Goal: Transaction & Acquisition: Book appointment/travel/reservation

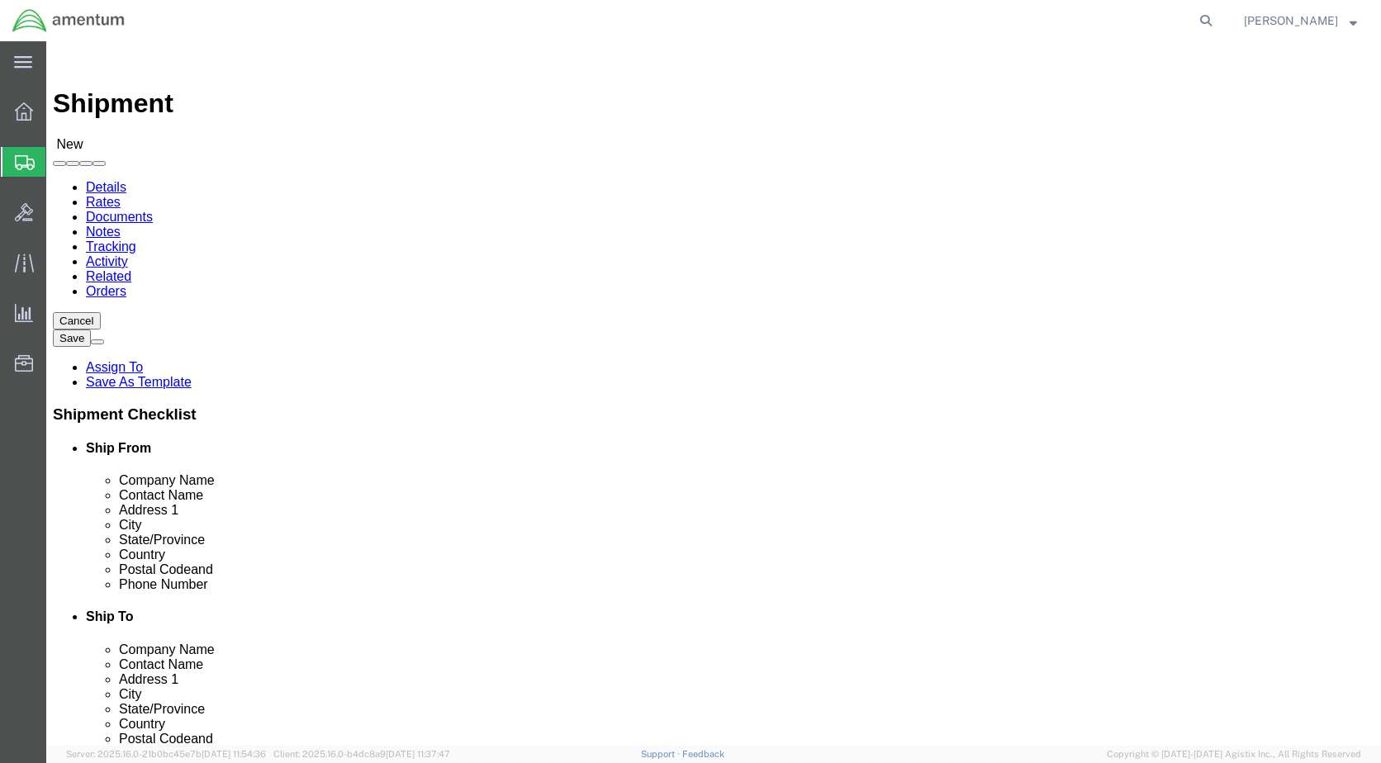
select select
click input "text"
type input "[PERSON_NAME]"
click p "- Amentum Services, Inc - ([PERSON_NAME]) [STREET_ADDRESS]"
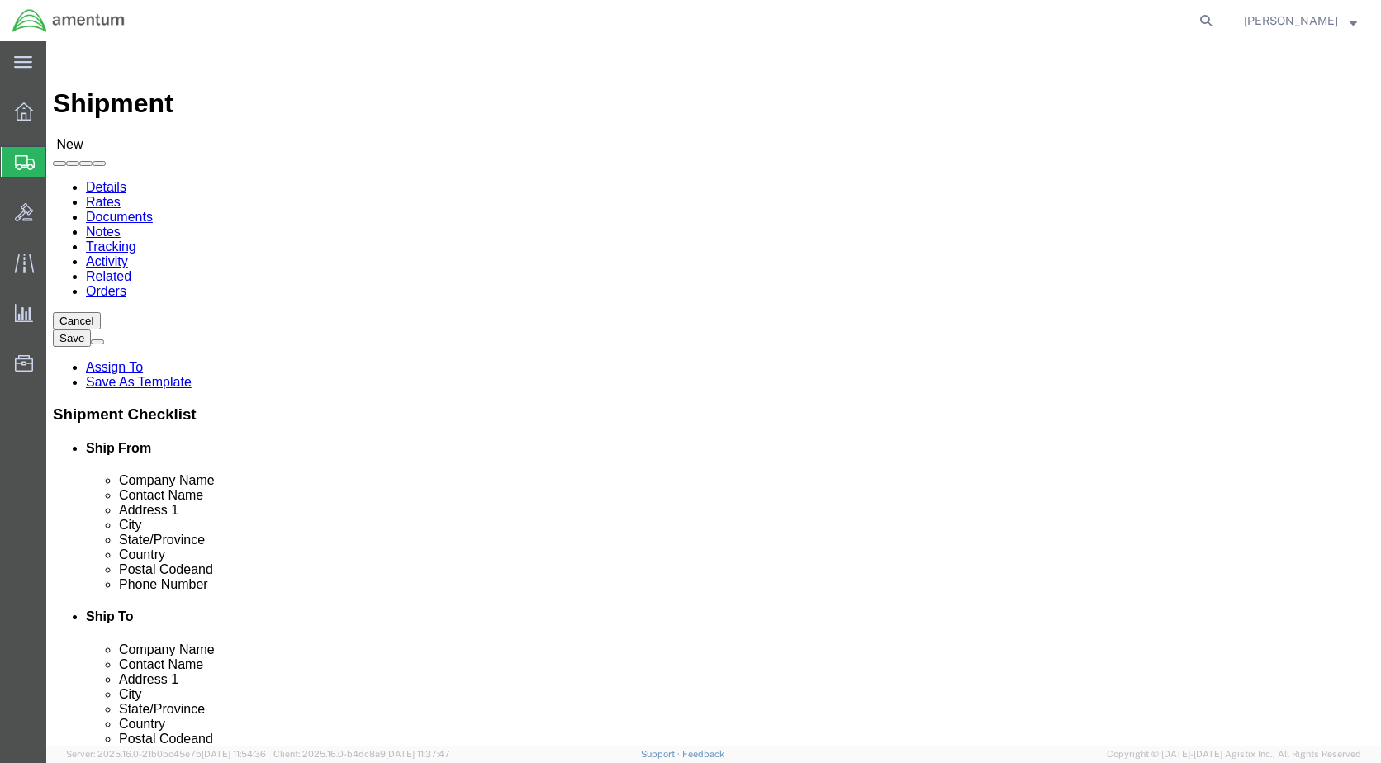
select select "NY"
type input "M"
type input "[PERSON_NAME]"
click input "text"
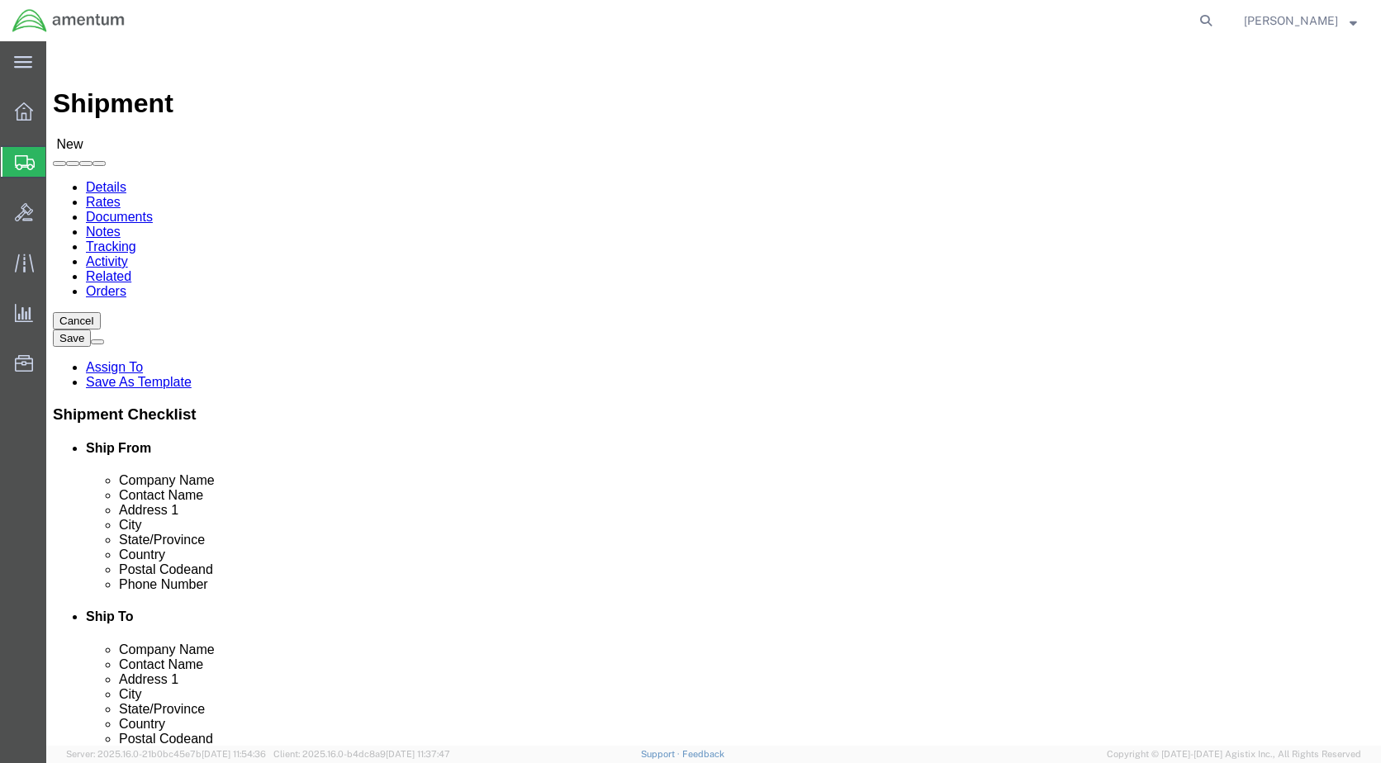
click span "3"
click input "245"
type input "2"
type input "245"
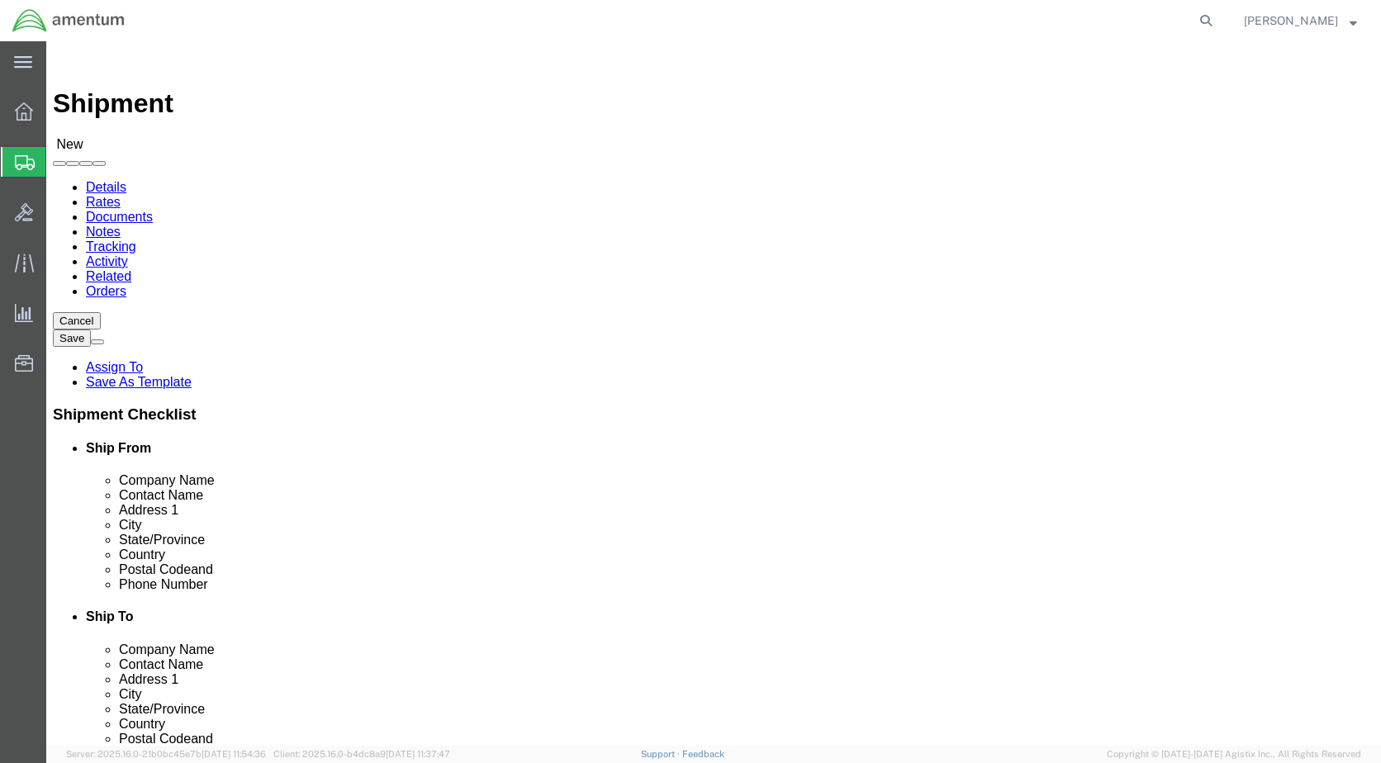
click input "text"
click input "[PERSON_NAME][EMAIL_ADDRESS][PERSON_NAME][DOMAIN_NAME]"
type input "[PERSON_NAME][EMAIL_ADDRESS][PERSON_NAME][DOMAIN_NAME]"
click input "text"
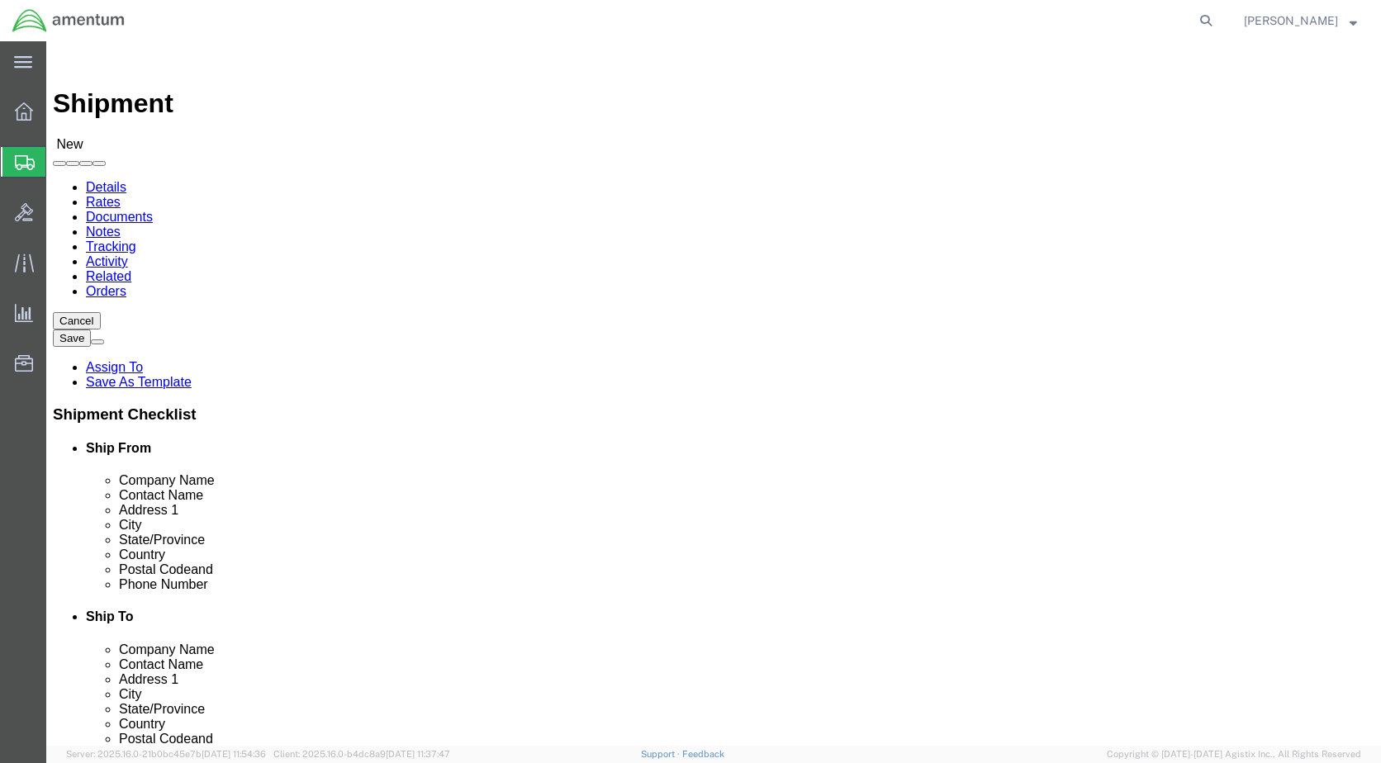
type input "[PERSON_NAME]"
click p "- DynCorp International LLC - ([PERSON_NAME]) [STREET_ADDRESS]"
select select "VA"
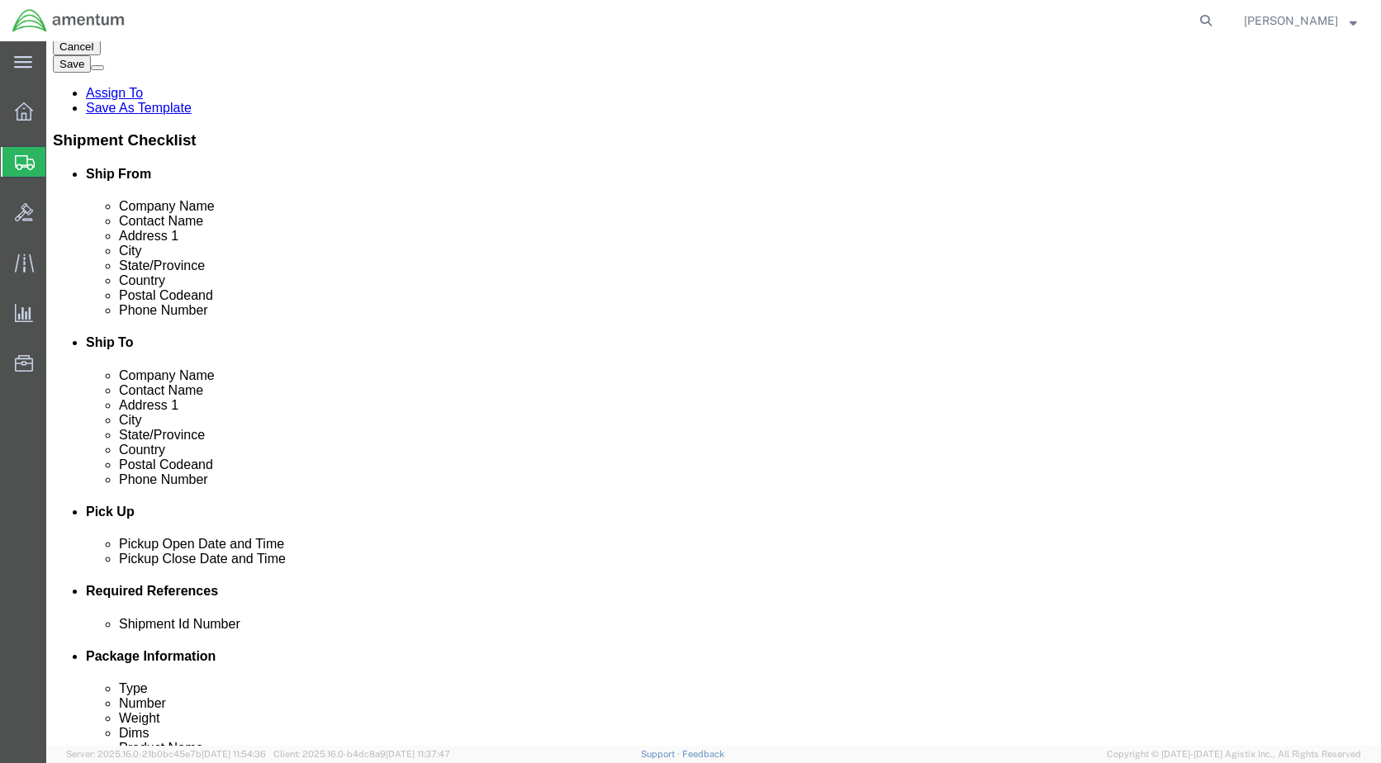
scroll to position [330, 0]
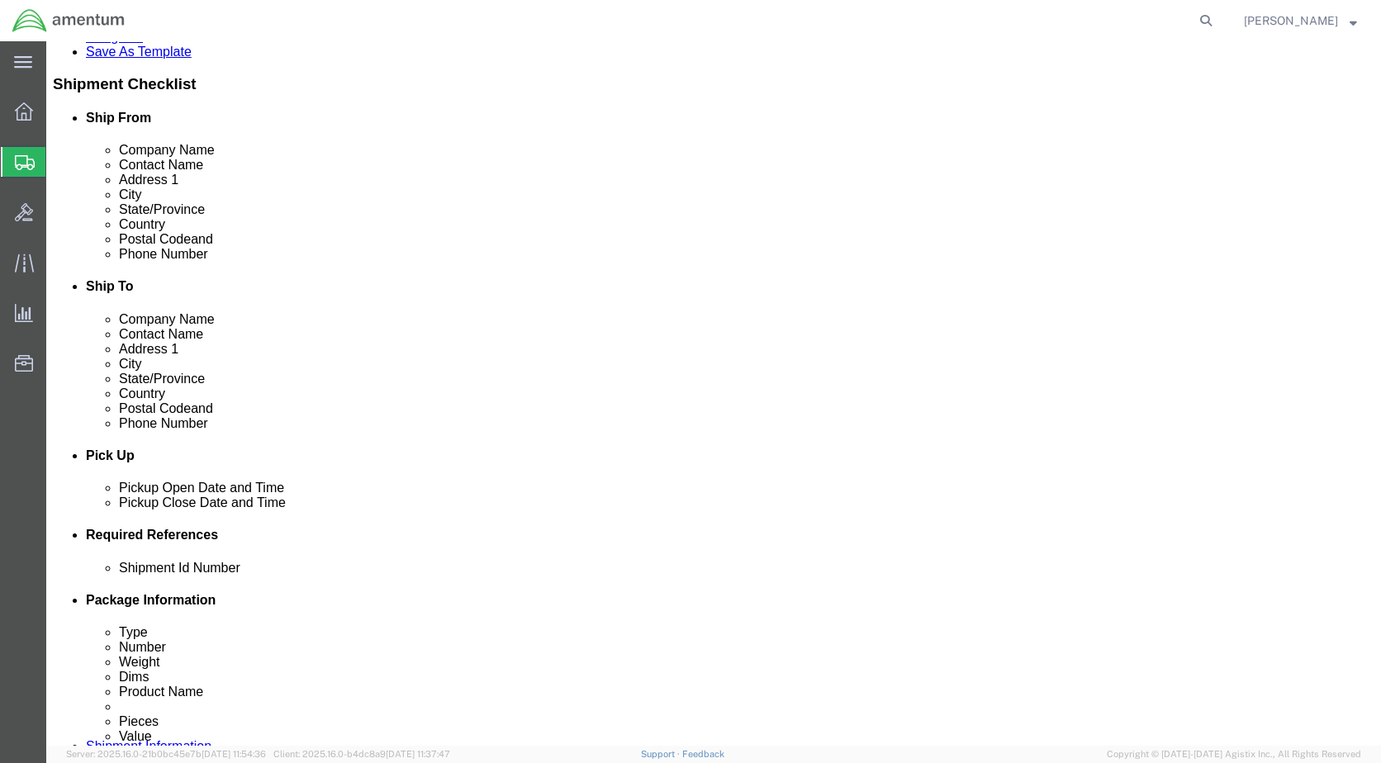
type input "[PERSON_NAME]"
click div "[DATE] 11:00 AM"
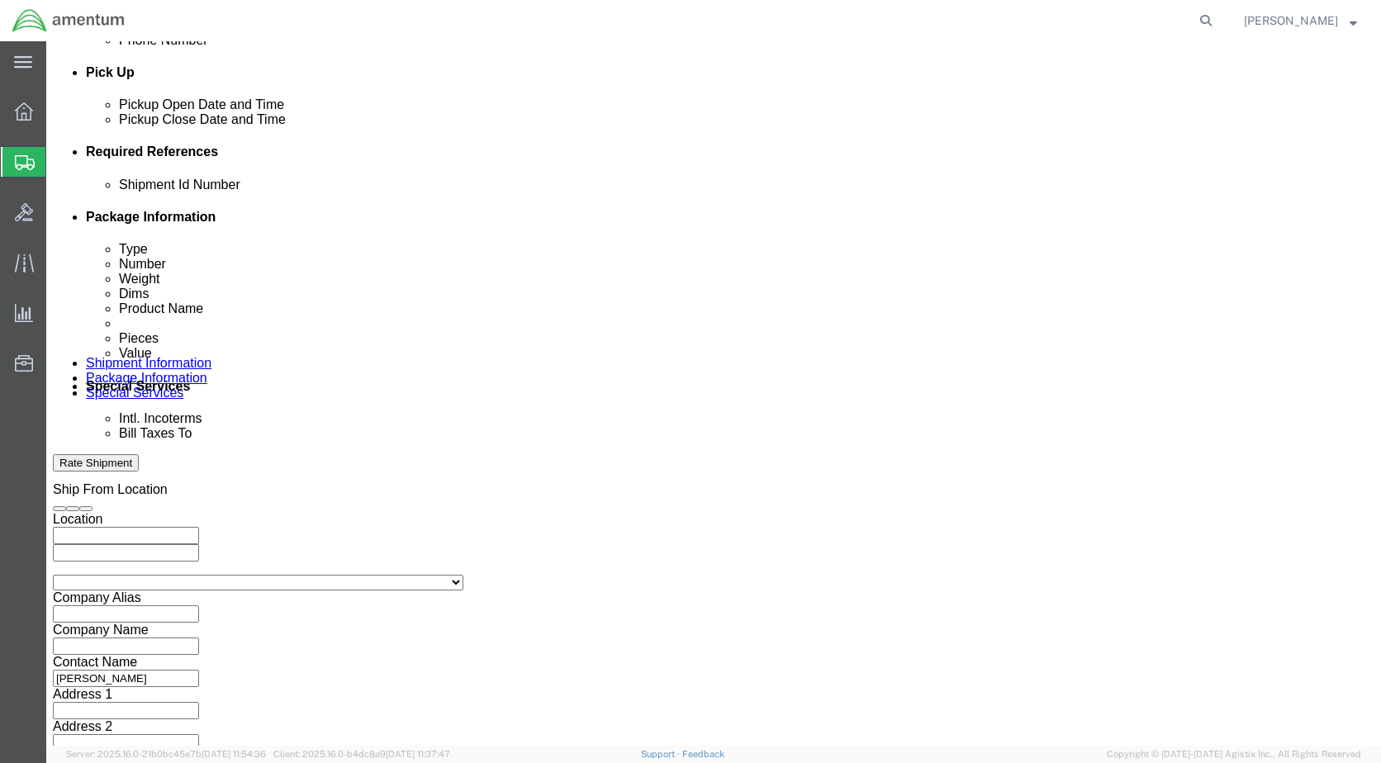
click input "4:00 AM"
type input "4:00 PM"
click button "Apply"
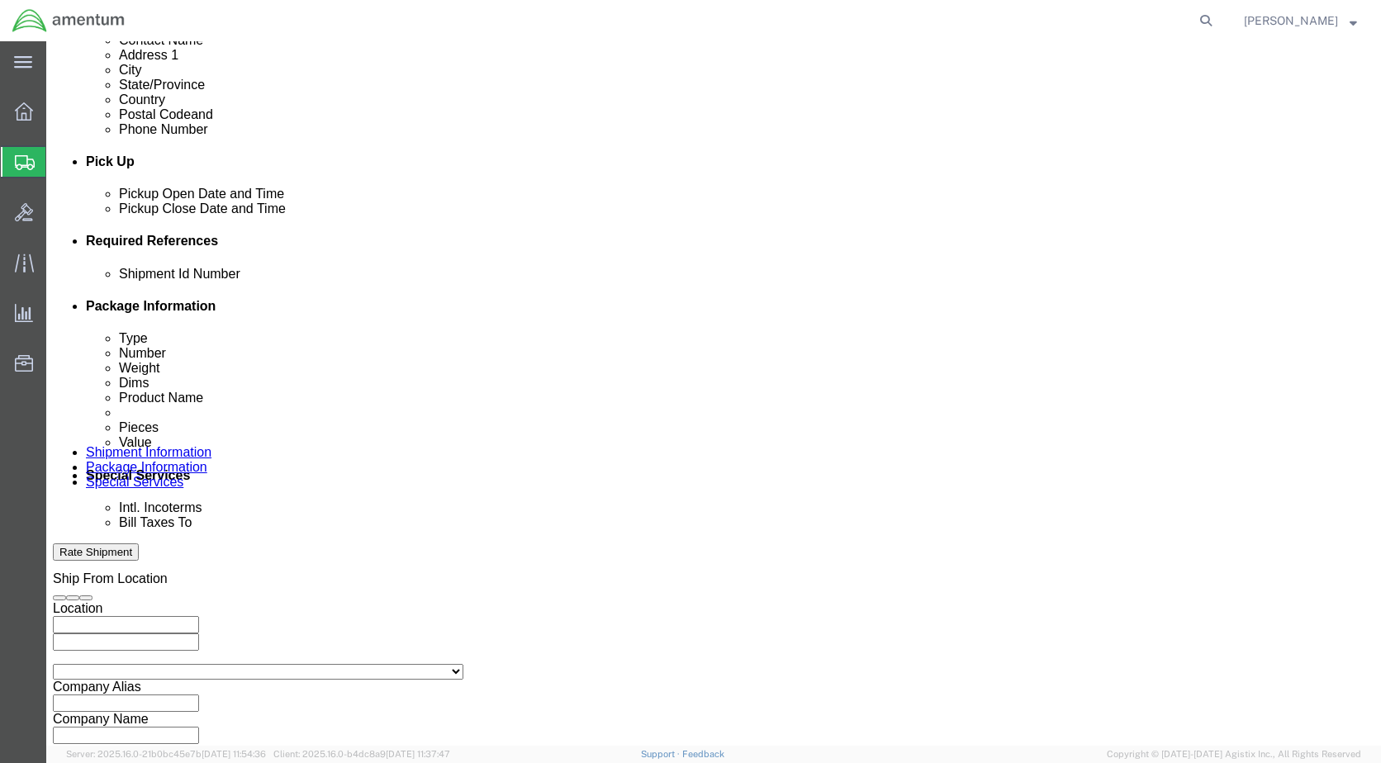
scroll to position [631, 0]
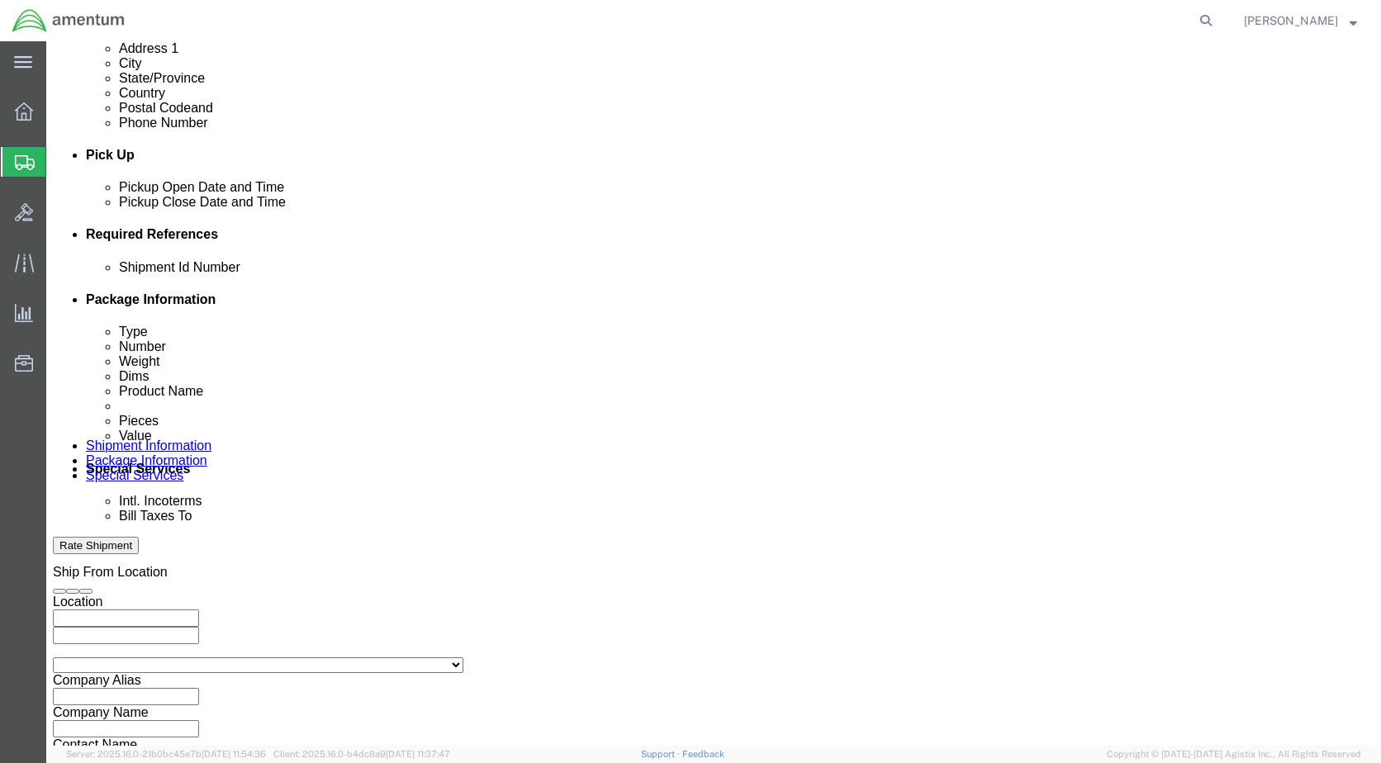
click button "Add reference"
click select "Select Account Type Activity ID Airline Appointment Number ASN Batch Request # …"
select select "DEPT"
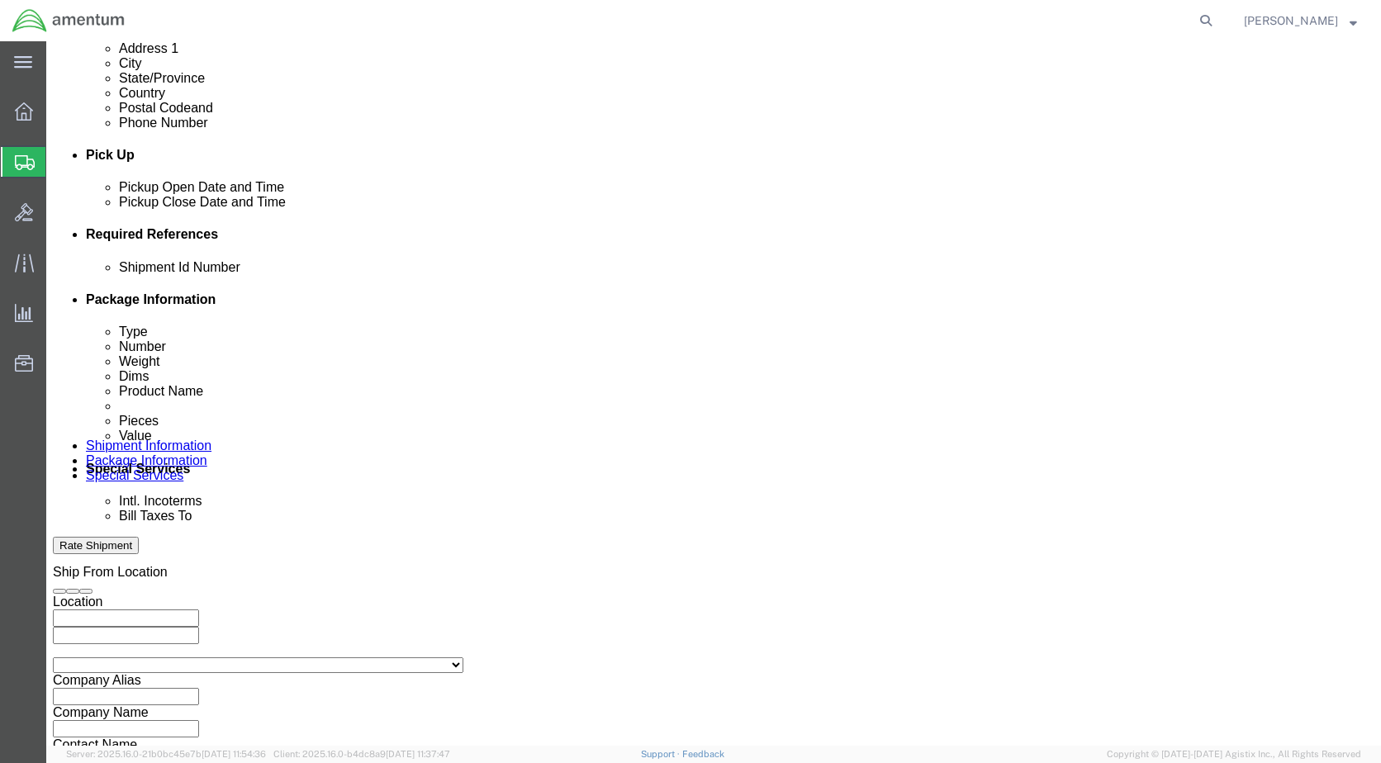
click select "Select Account Type Activity ID Airline Appointment Number ASN Batch Request # …"
click input "text"
type input "CBP"
click select "Select Account Type Activity ID Airline Appointment Number ASN Batch Request # …"
select select "PROTOCOLNUM"
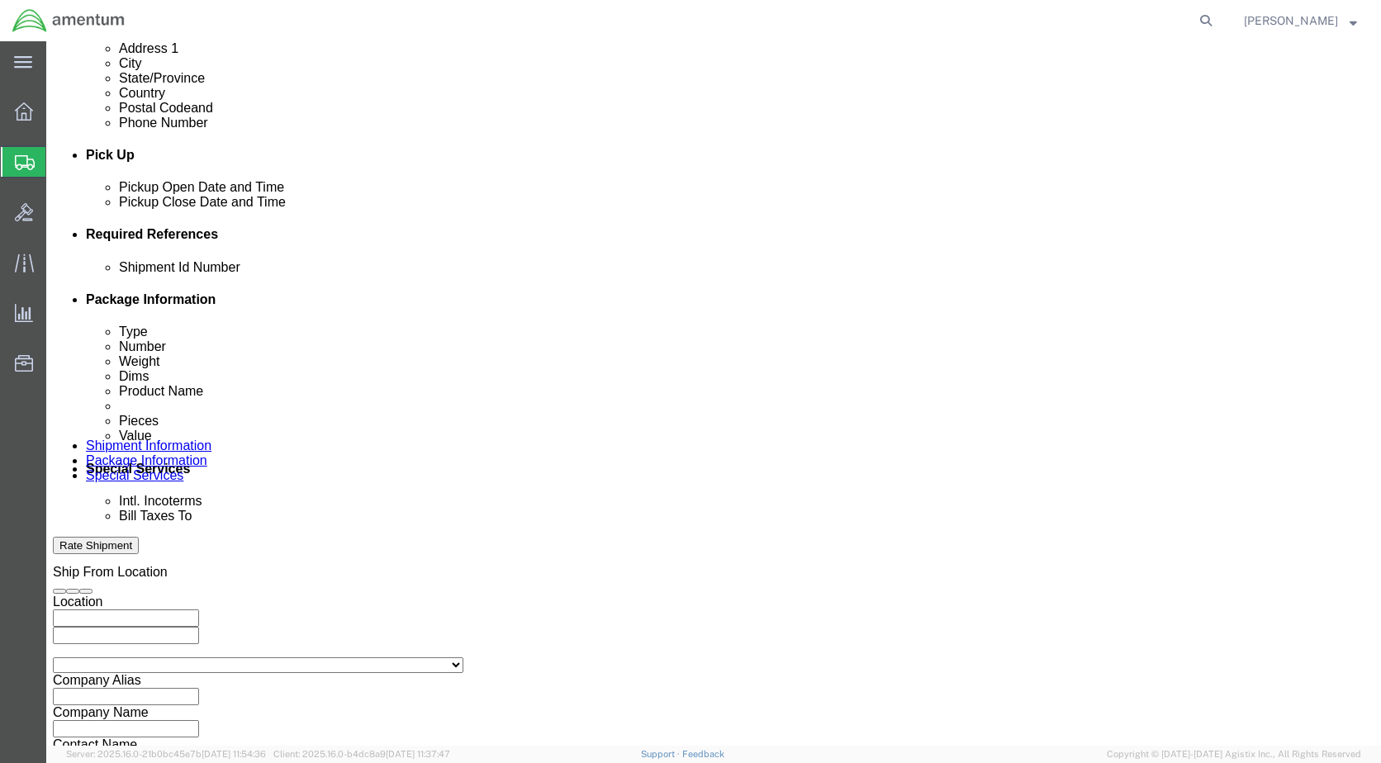
click select "Select Account Type Activity ID Airline Appointment Number ASN Batch Request # …"
click input "text"
paste input "6114.00.03.2219.ENY.0000"
type input "6114.00.03.2219.ENY.0000"
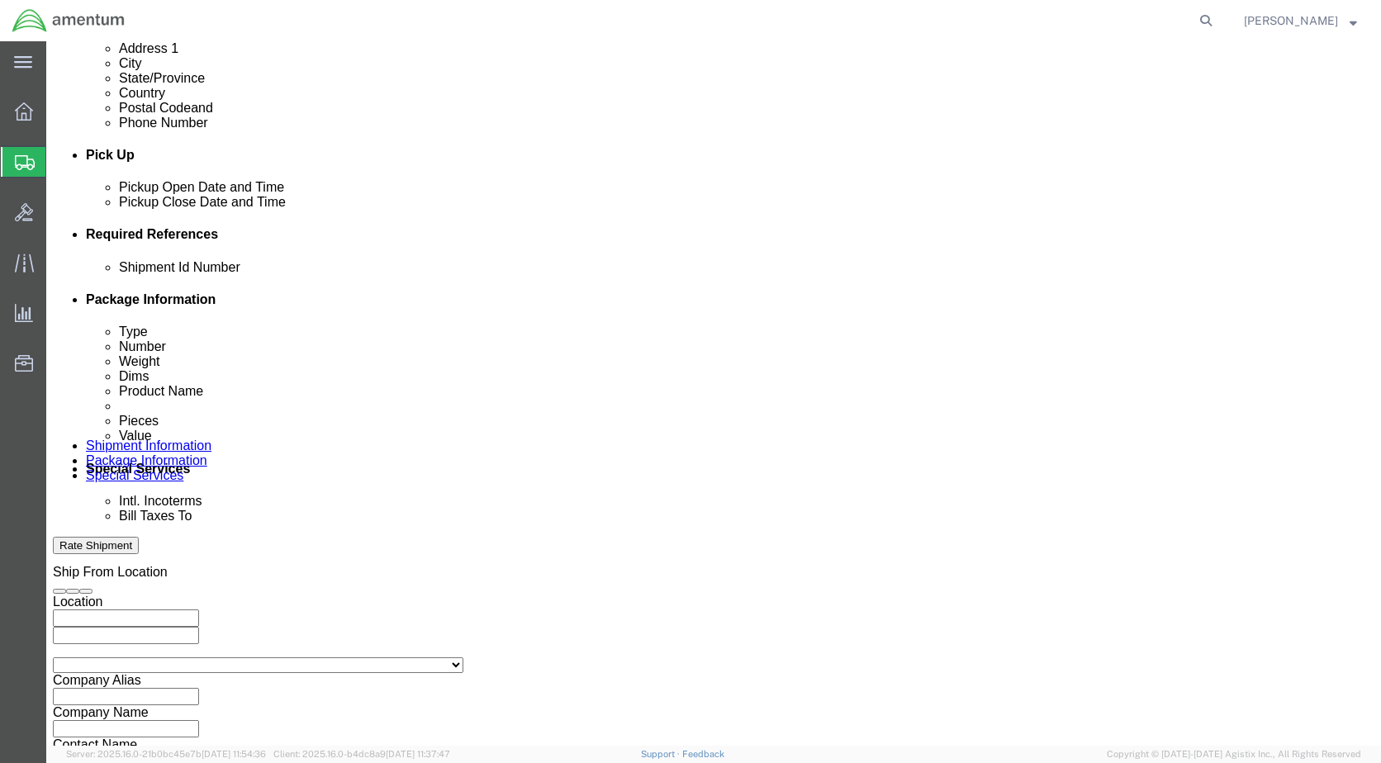
scroll to position [0, 0]
click select "Select Account Type Activity ID Airline Appointment Number ASN Batch Request # …"
select select "CUSTREF"
click select "Select Account Type Activity ID Airline Appointment Number ASN Batch Request # …"
click input "text"
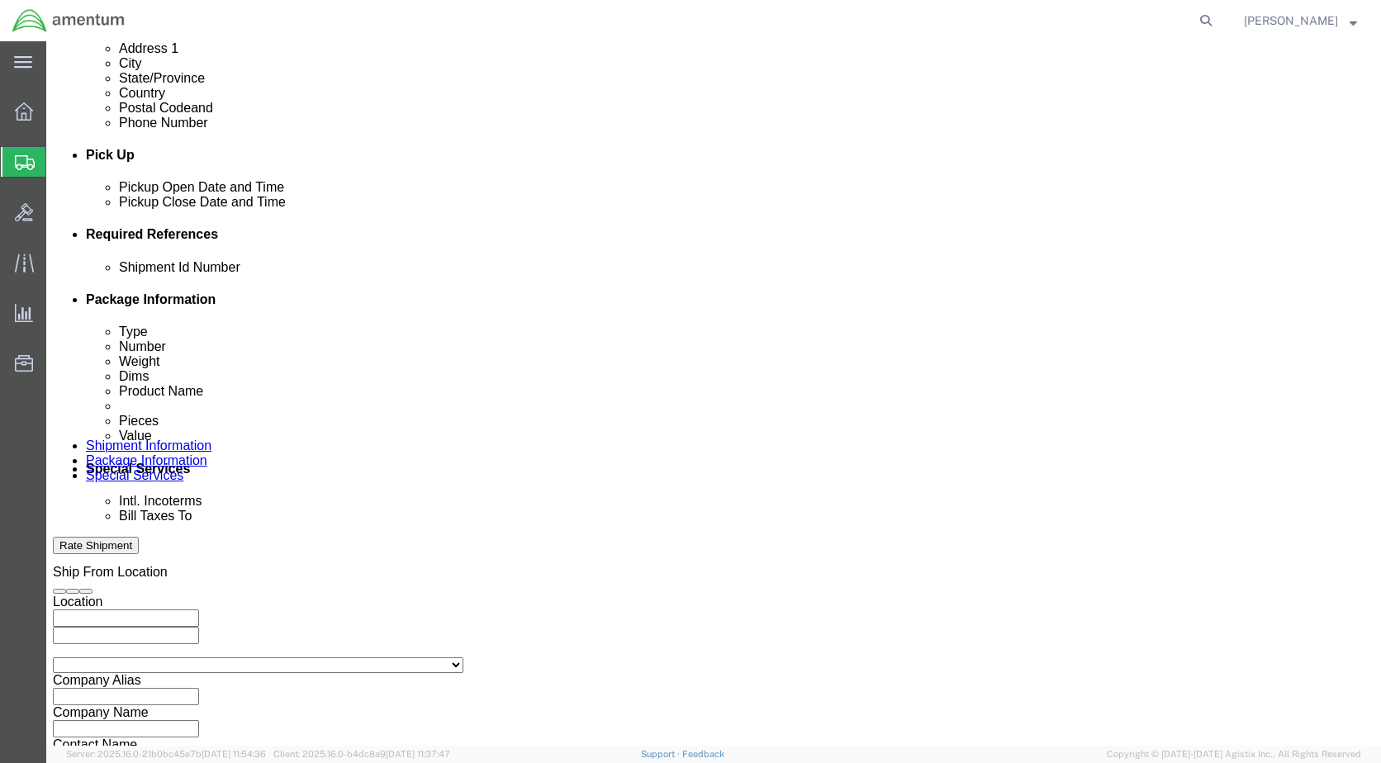
type input "Weekly Records"
click select "Select Account Type Activity ID Airline Appointment Number ASN Batch Request # …"
select select "PROJNUM"
click select "Select Account Type Activity ID Airline Appointment Number ASN Batch Request # …"
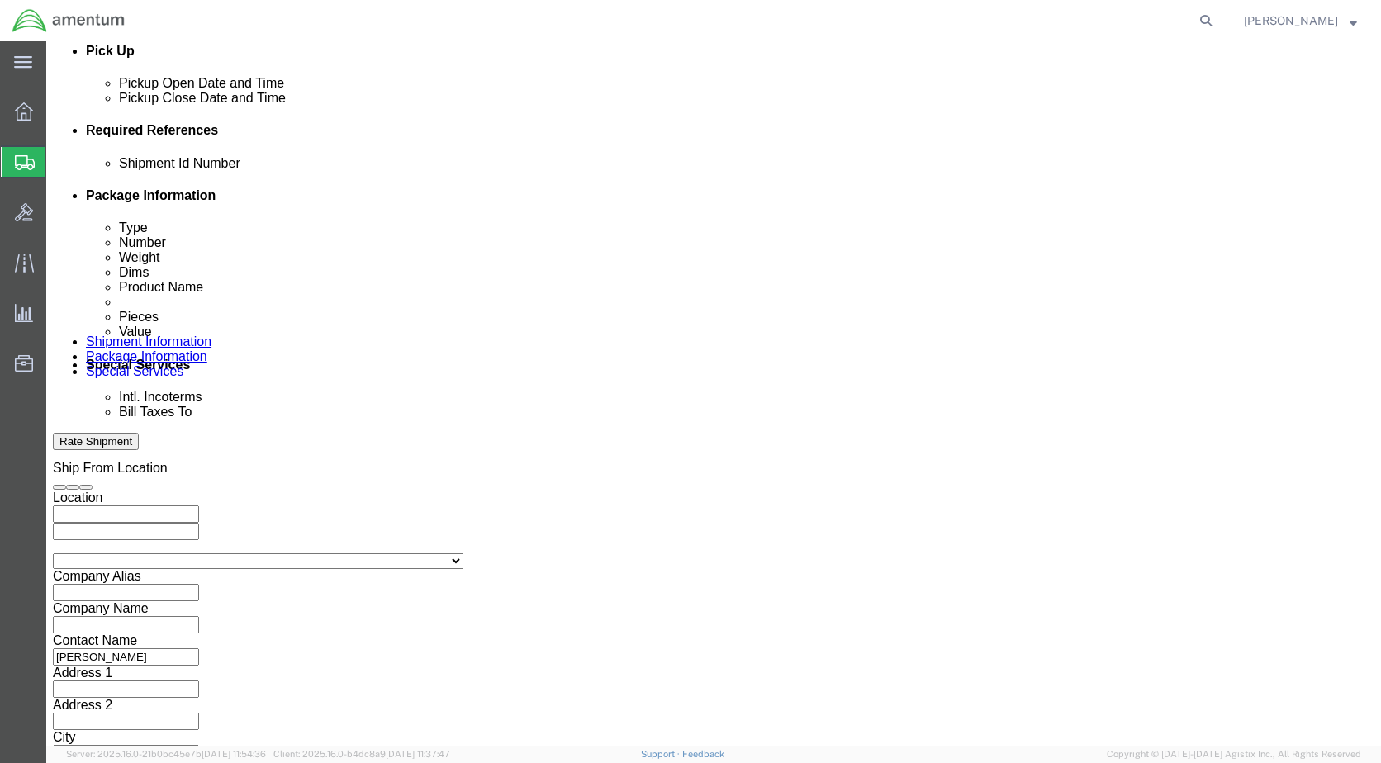
scroll to position [745, 0]
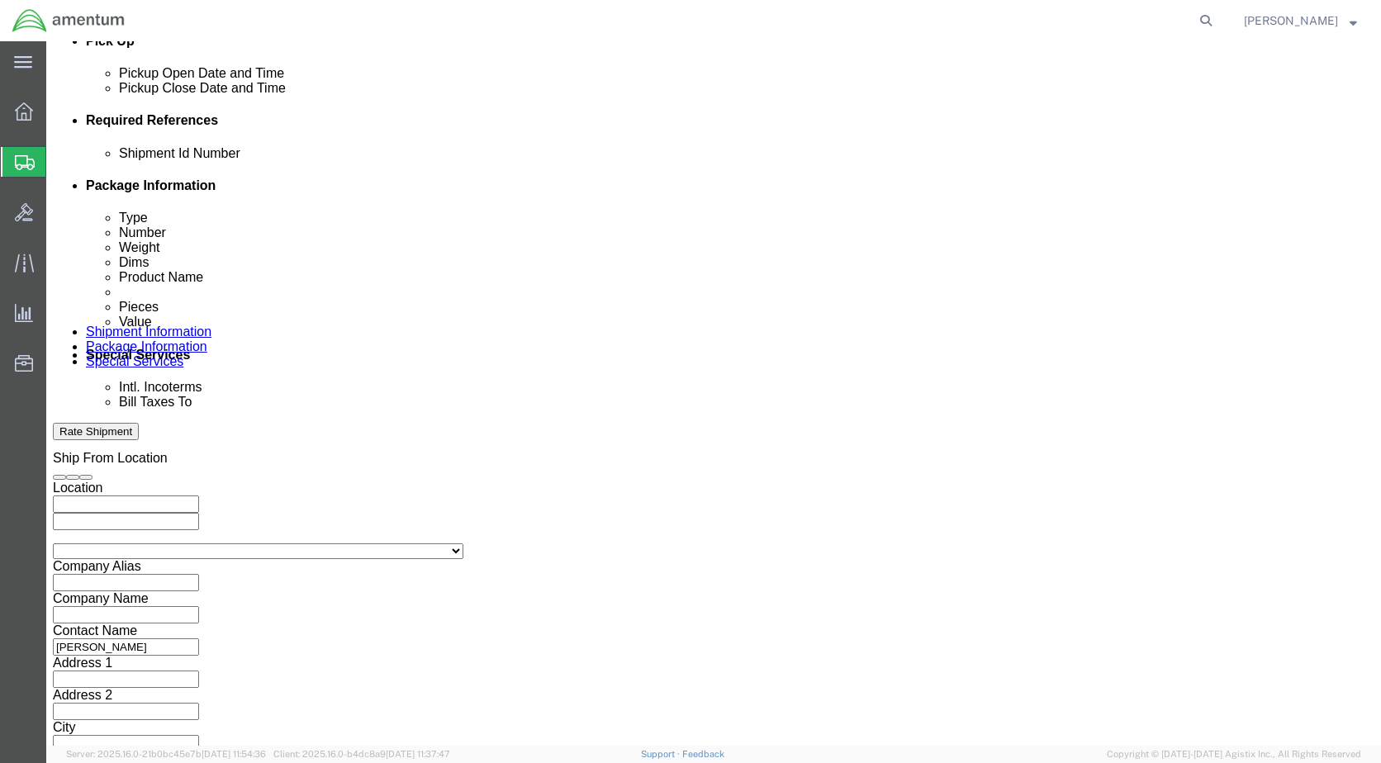
click button "Continue"
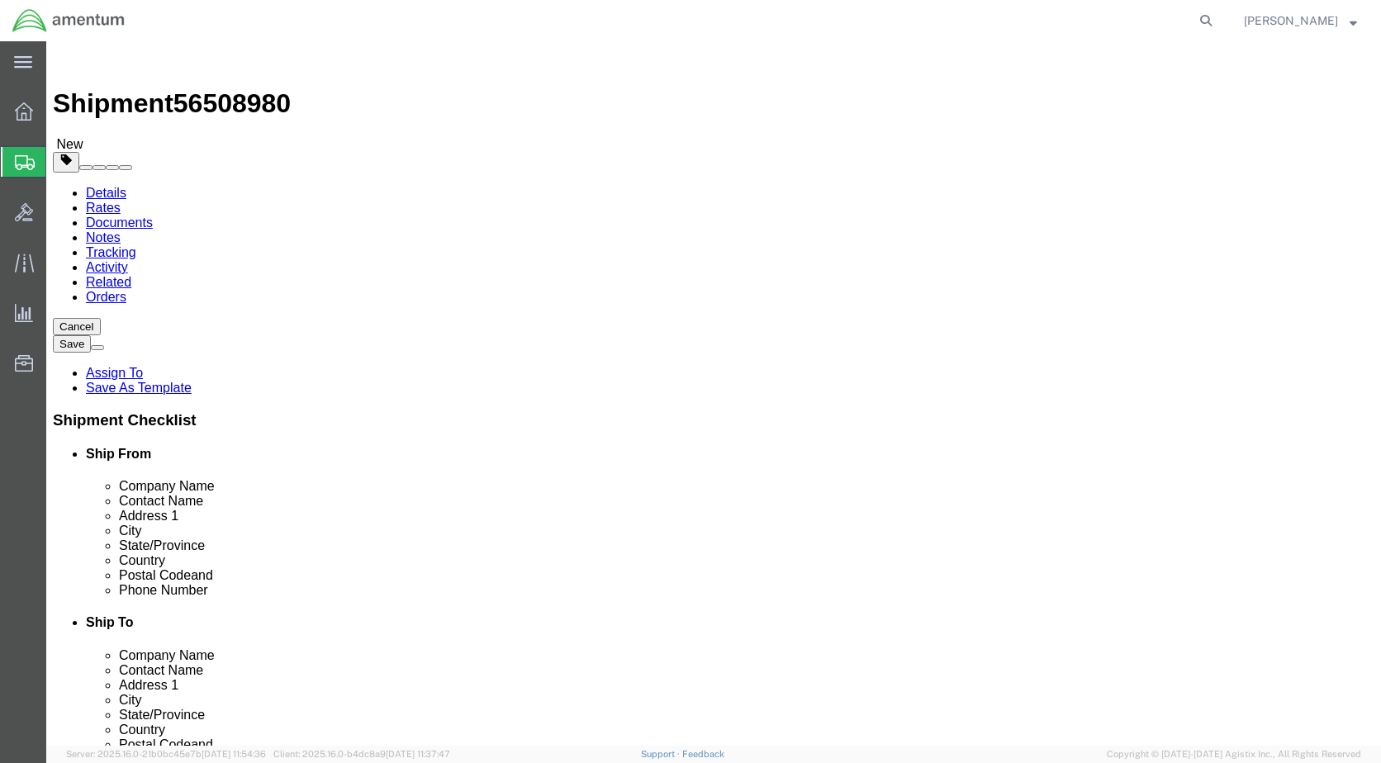
click select "Select BCK Boxes Bale(s) Basket(s) Bolt(s) Bottle(s) Buckets Bulk Bundle(s) Can…"
select select "ENV"
click select "Select BCK Boxes Bale(s) Basket(s) Bolt(s) Bottle(s) Buckets Bulk Bundle(s) Can…"
type input "9.50"
type input "12.50"
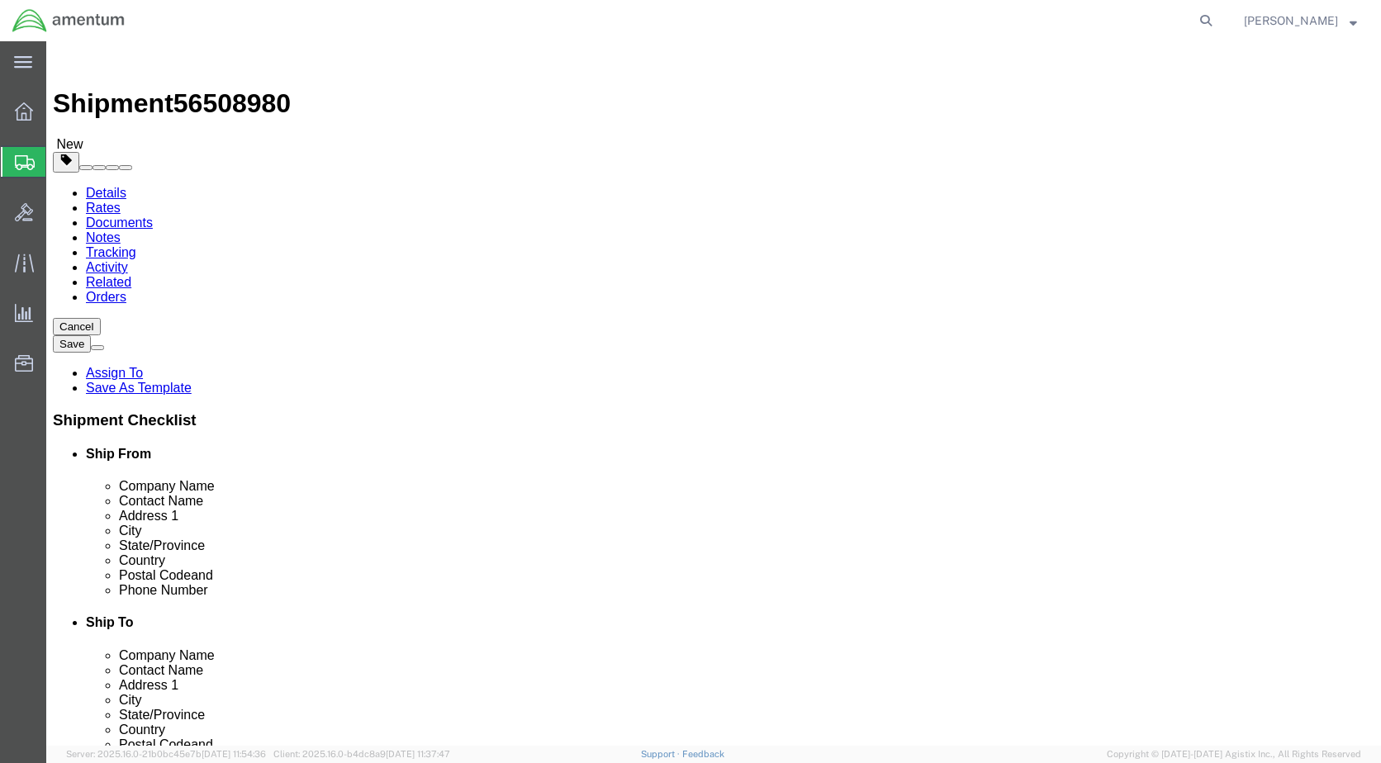
type input "0.25"
type input "1"
click link "Add Content"
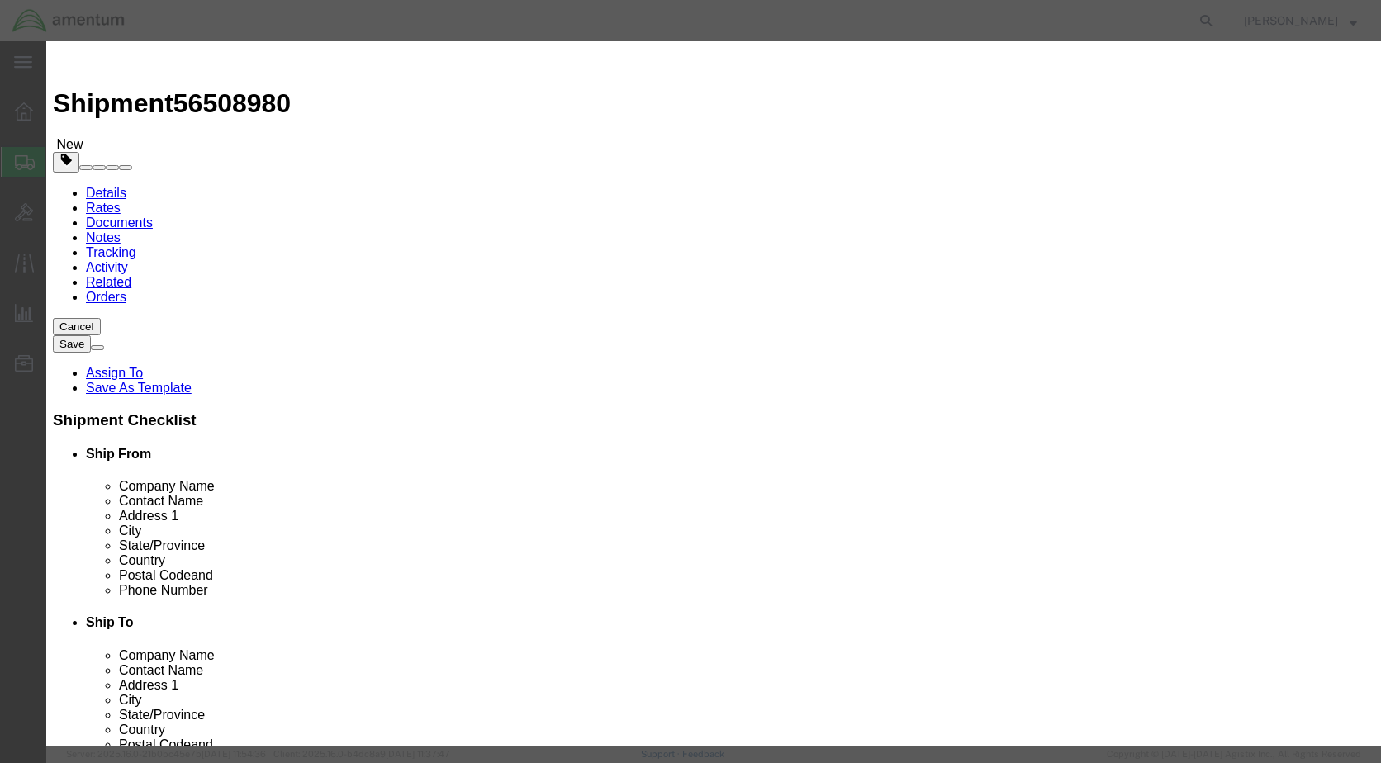
click input "text"
type input "documents"
click h3 "Add content"
click input "0"
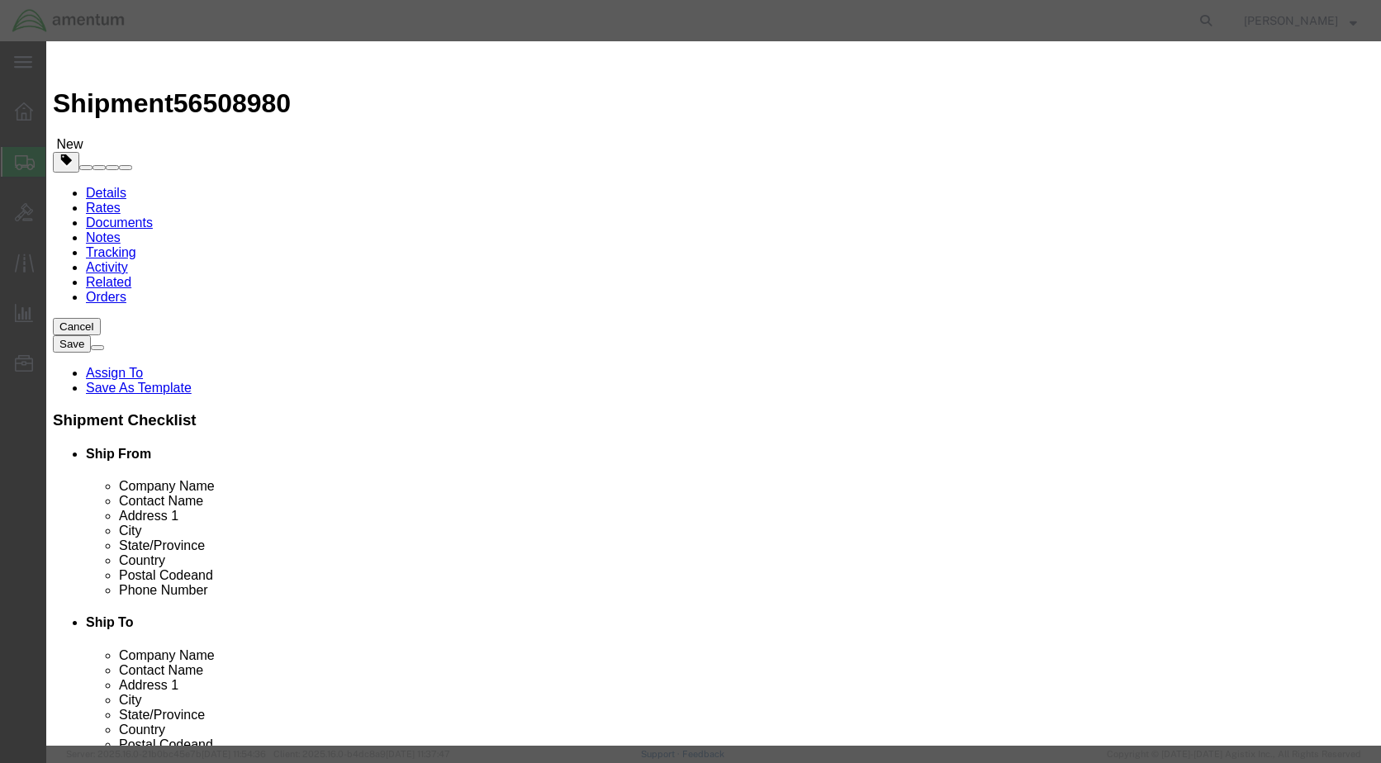
click input "0"
type input "20"
click input "text"
type input "20"
click button "Save & Close"
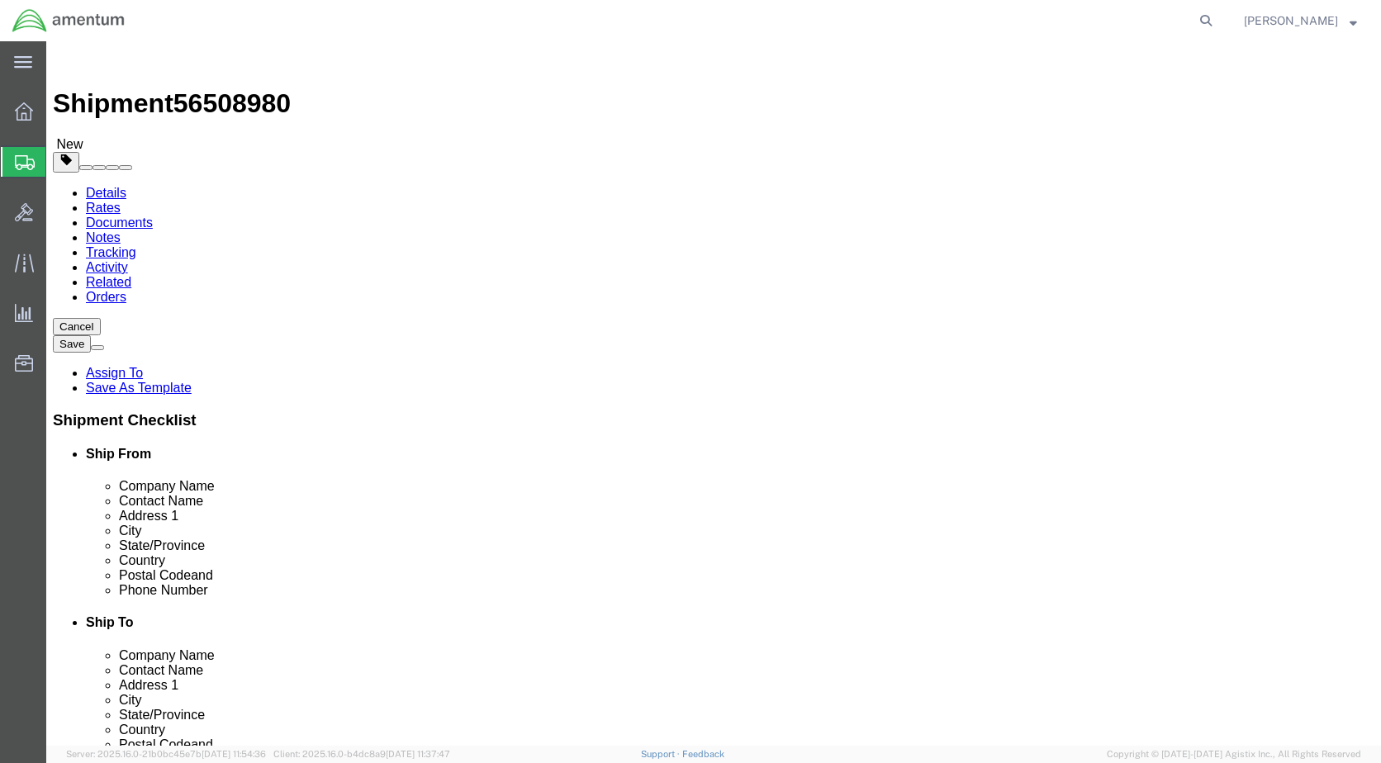
click button "Rate Shipment"
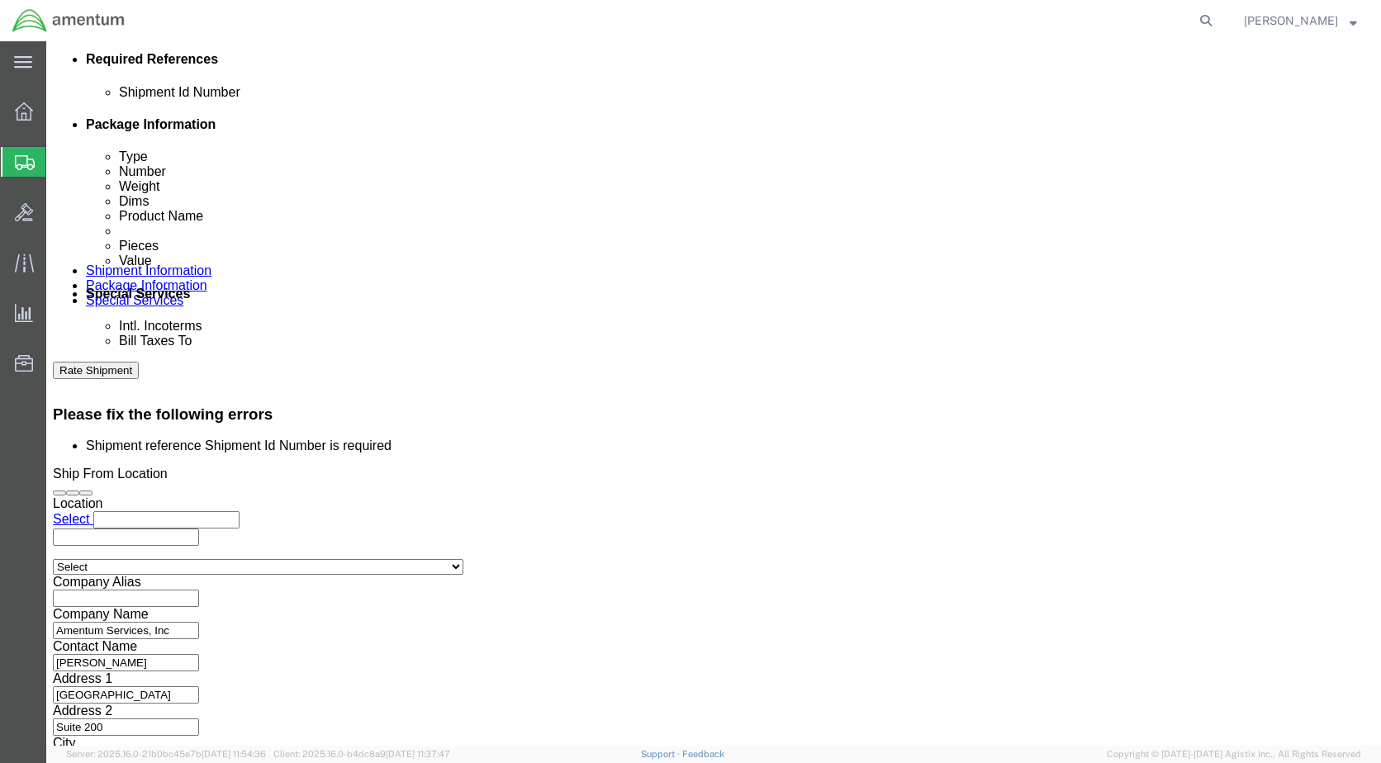
scroll to position [813, 0]
click div "Shipment Id Number"
click input "text"
type input "1"
click div "Shipment Information Package Information Special Services"
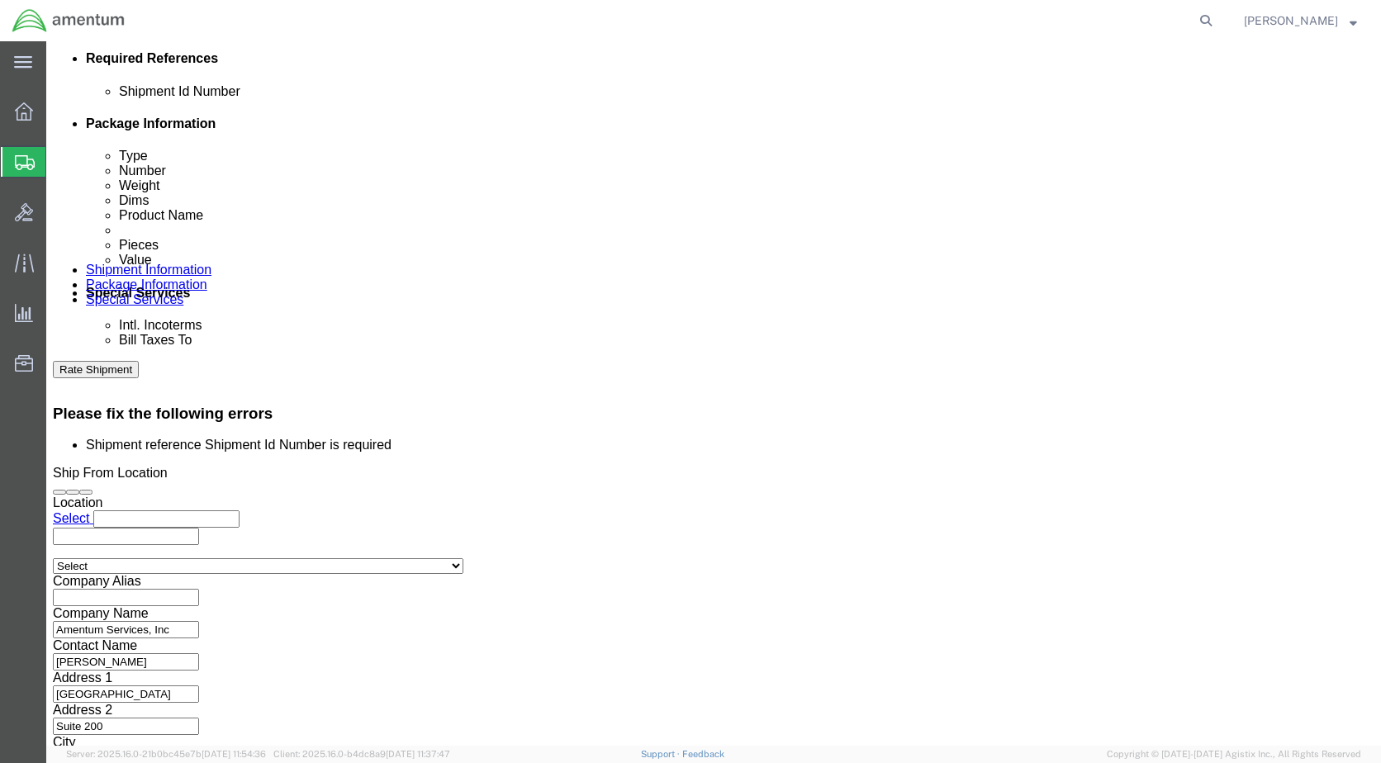
click button "Continue"
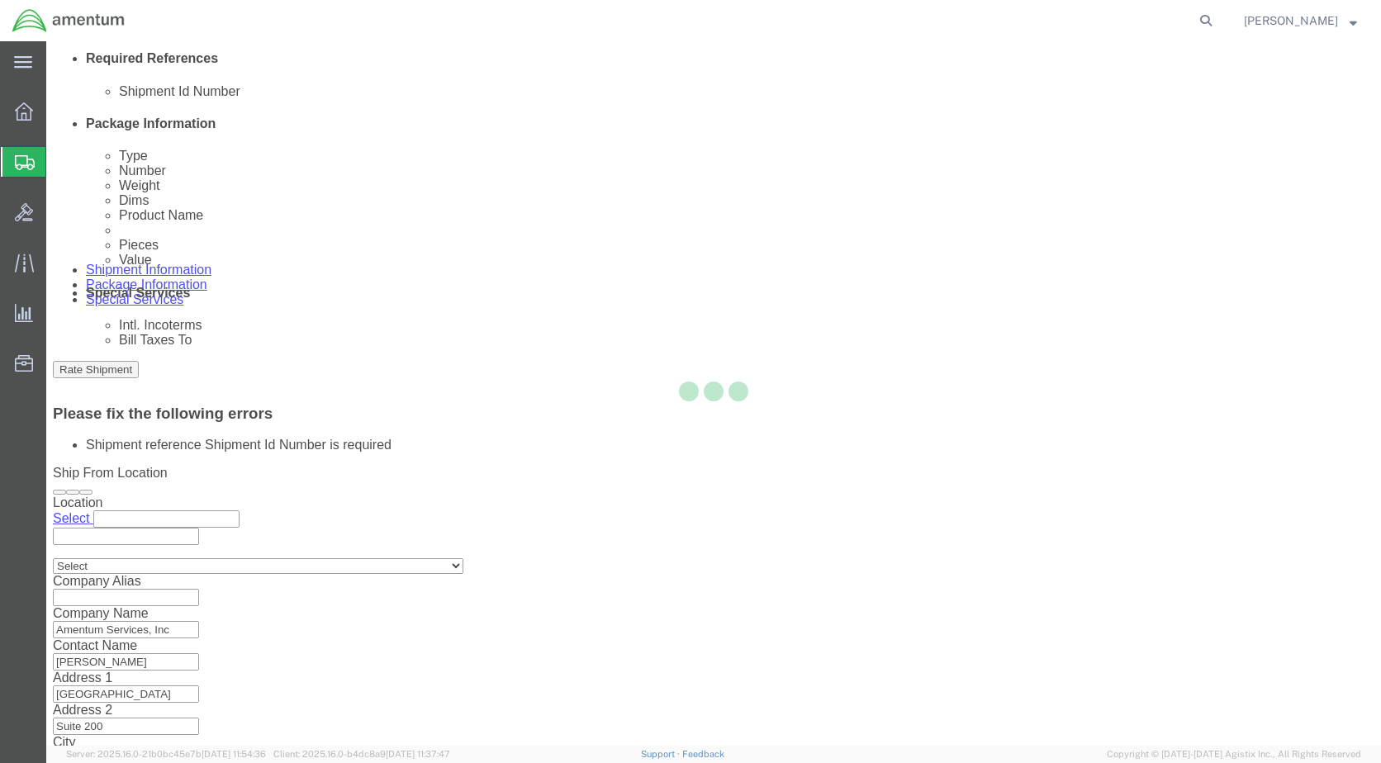
scroll to position [0, 0]
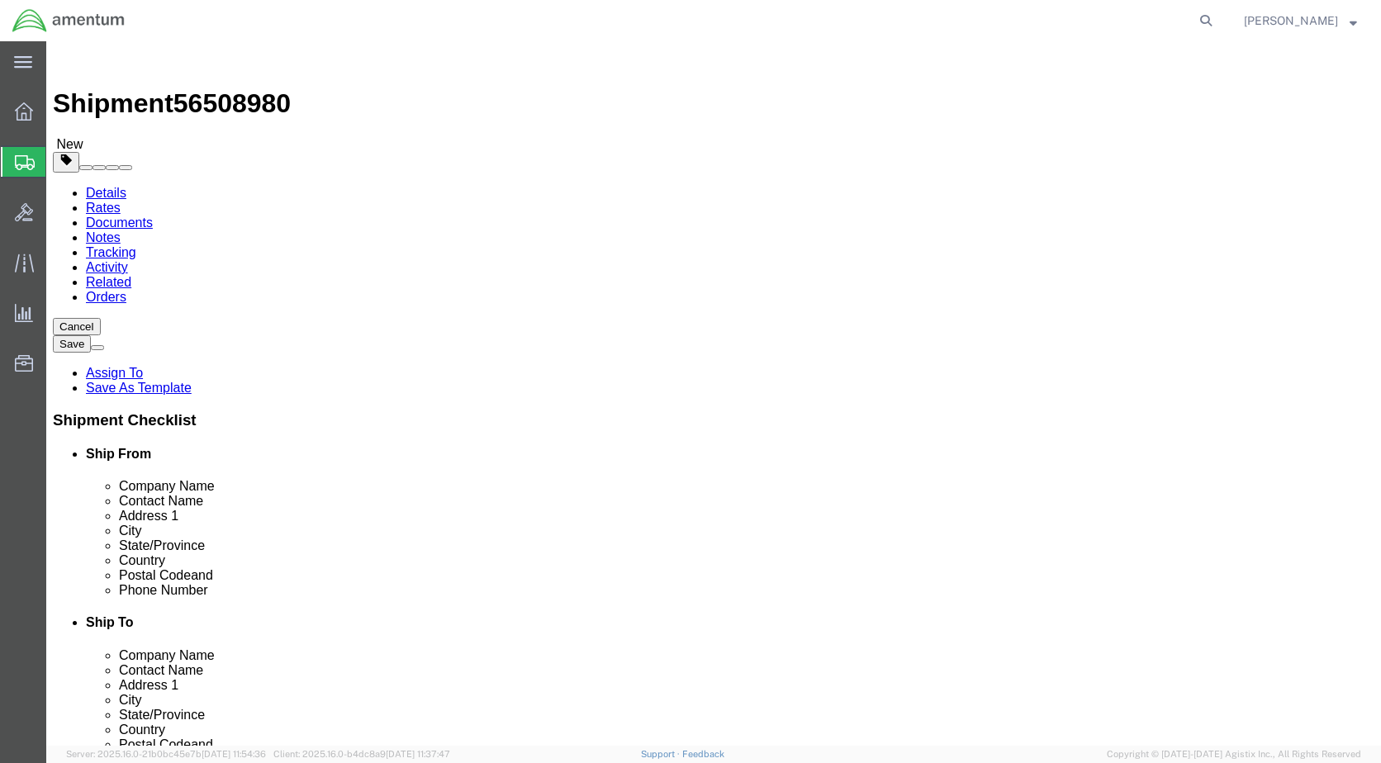
click button "Rate Shipment"
